Goal: Navigation & Orientation: Find specific page/section

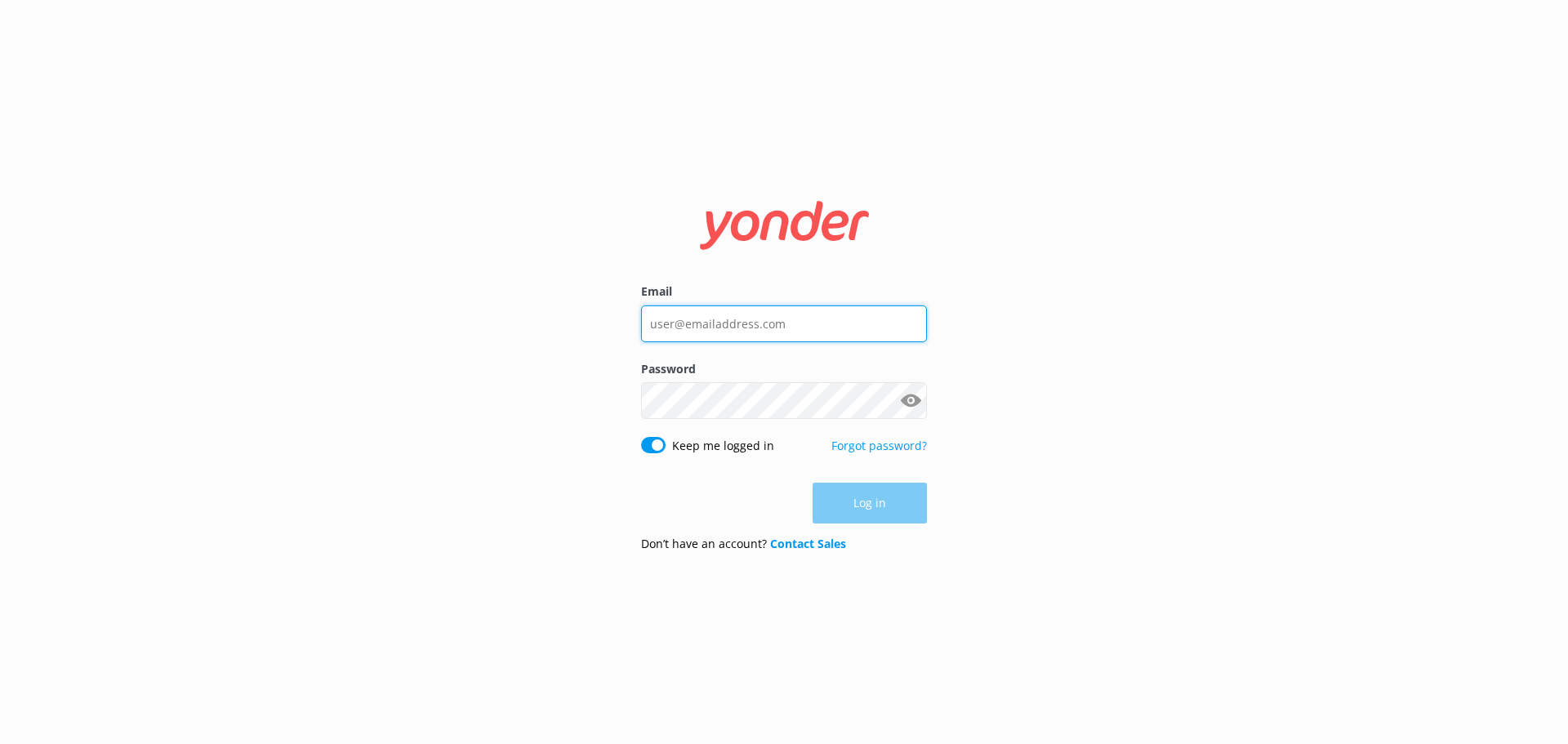
type input "[EMAIL_ADDRESS][DOMAIN_NAME]"
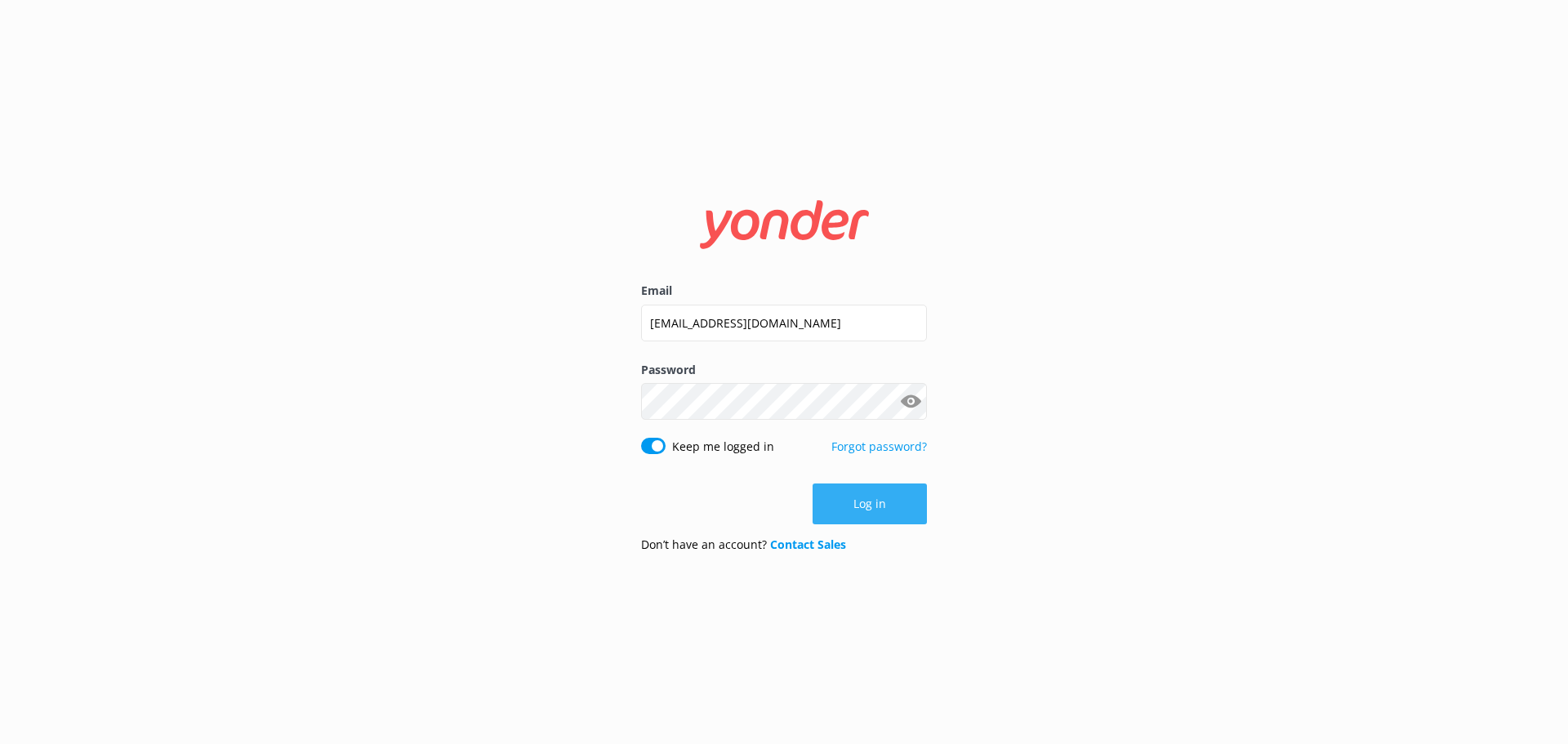
click at [875, 497] on button "Log in" at bounding box center [870, 504] width 114 height 41
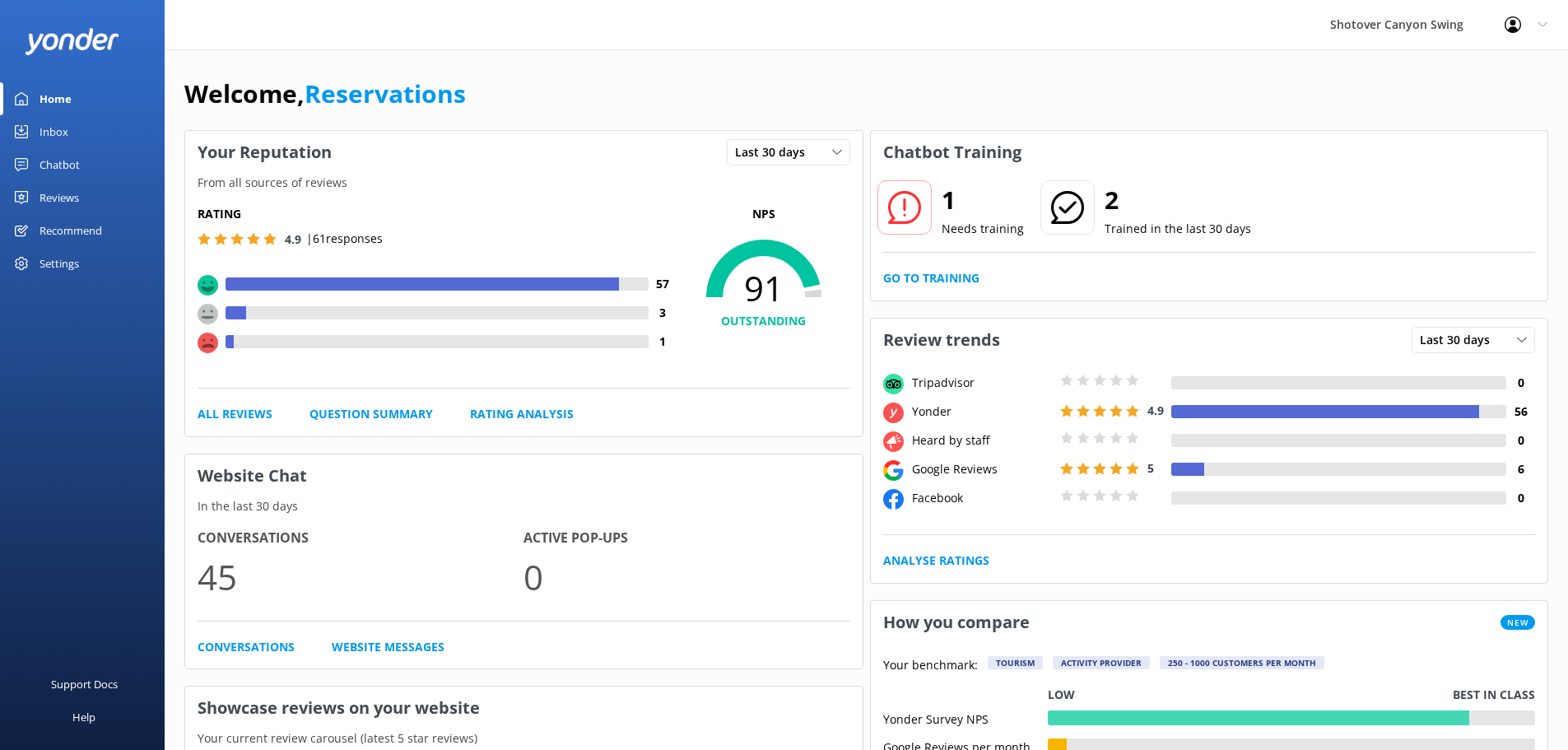
click at [115, 129] on link "Inbox" at bounding box center [82, 132] width 164 height 33
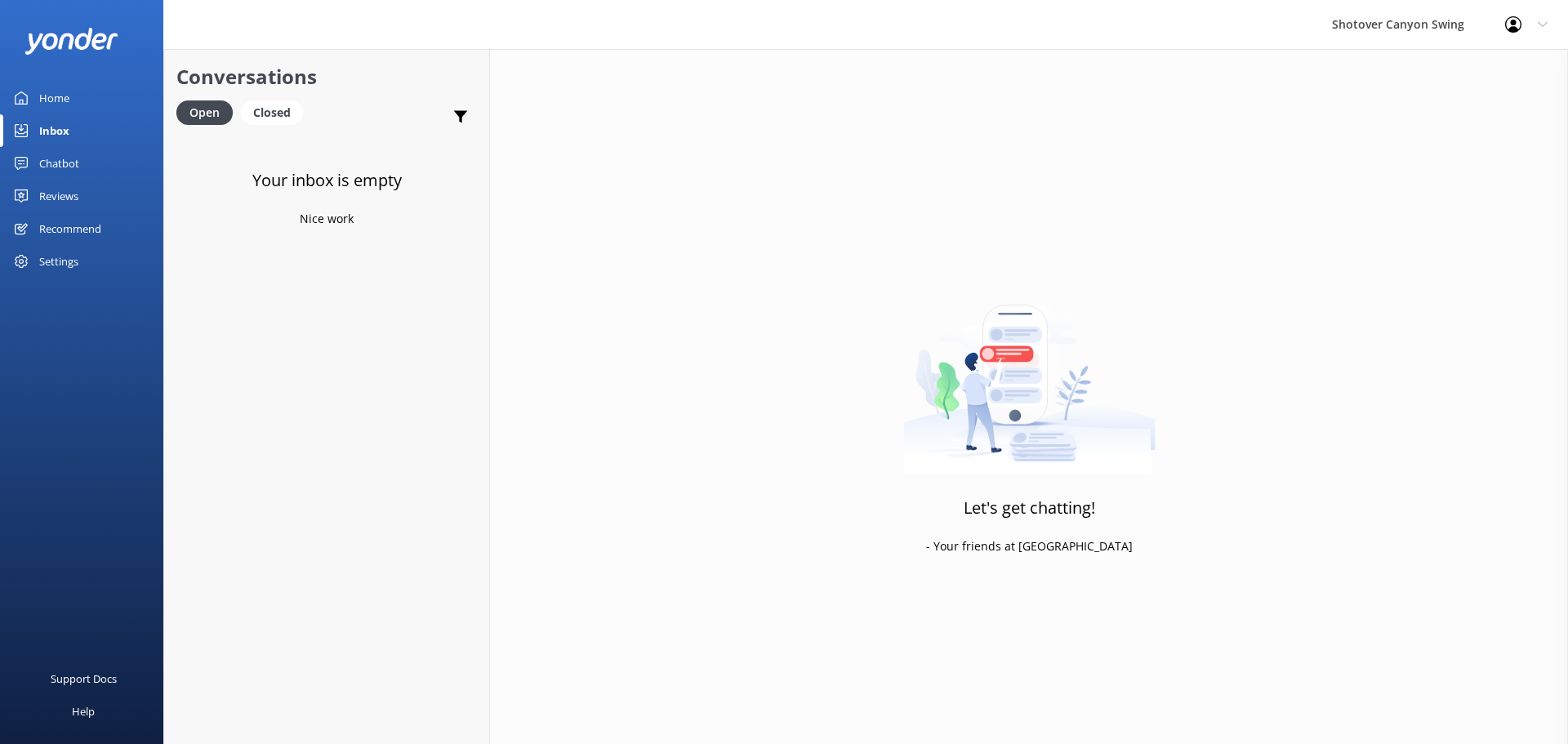
click at [71, 194] on div "Reviews" at bounding box center [59, 196] width 40 height 33
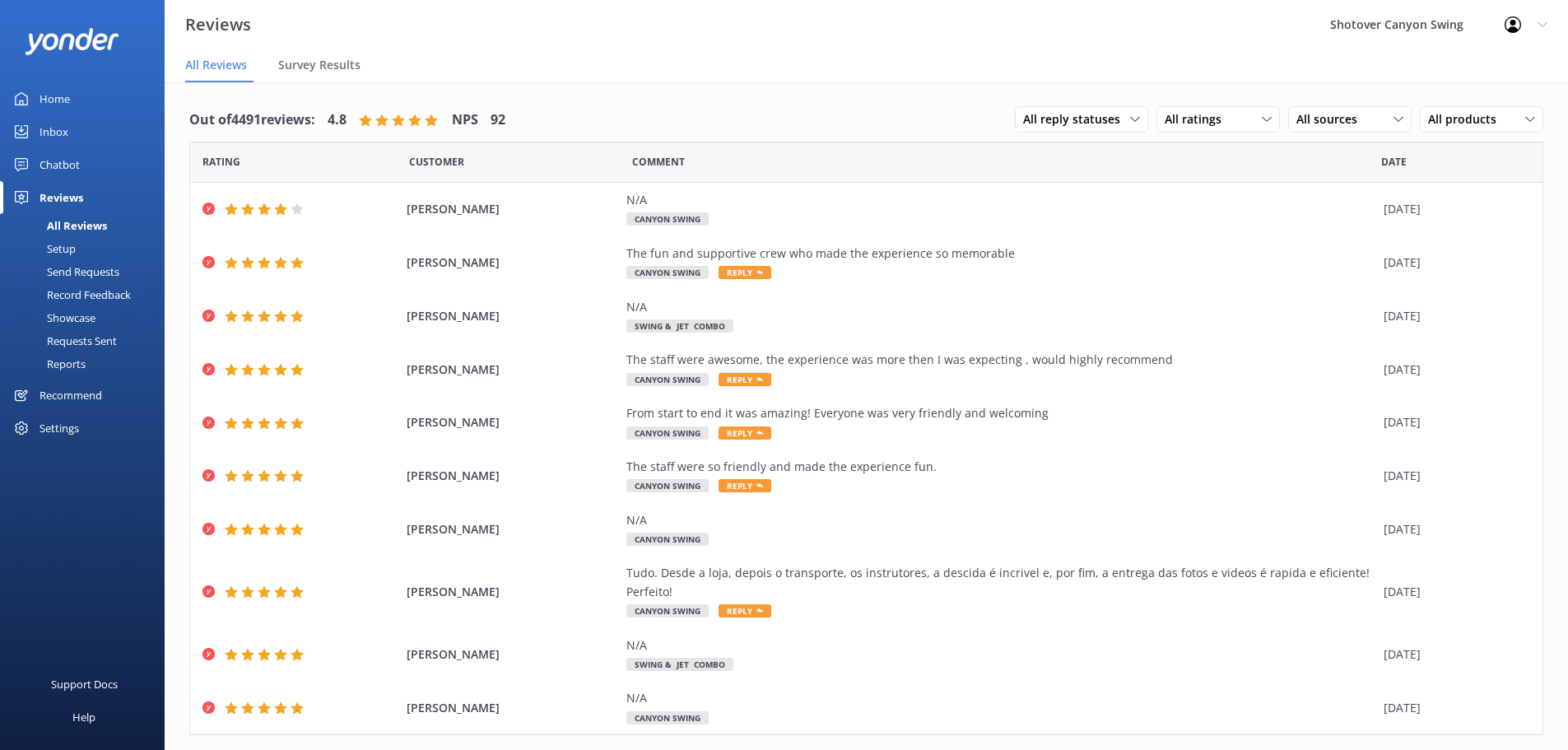
click at [78, 199] on div "Reviews" at bounding box center [61, 198] width 44 height 33
click at [63, 159] on div "Chatbot" at bounding box center [60, 164] width 41 height 33
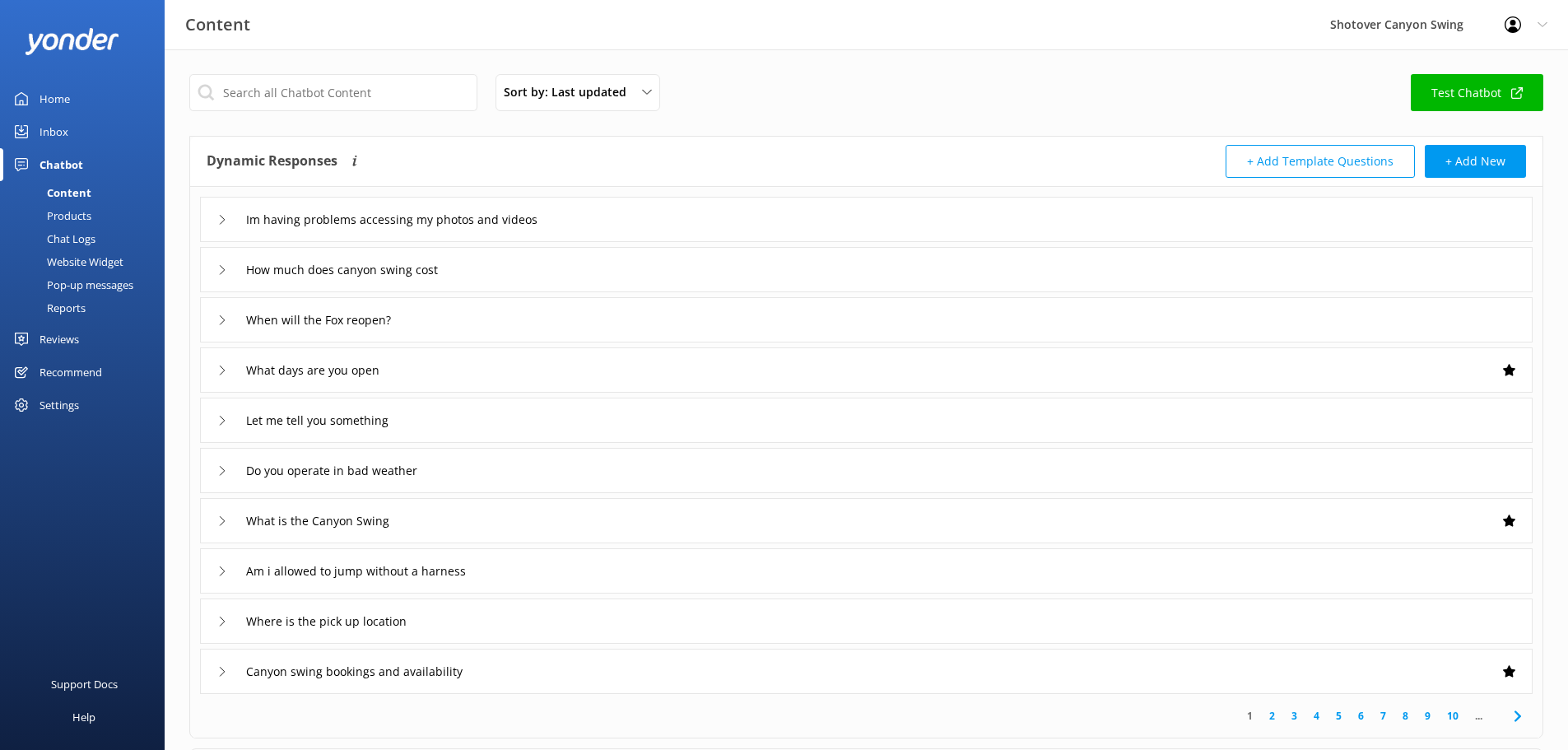
click at [65, 140] on div "Inbox" at bounding box center [54, 132] width 29 height 33
